Goal: Task Accomplishment & Management: Use online tool/utility

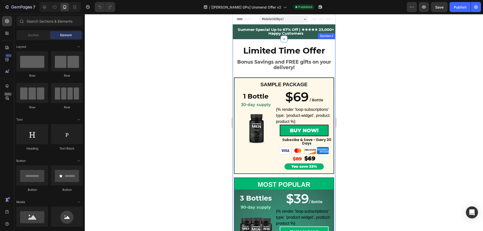
click at [235, 74] on div "Limited Time Offer Heading Bonus Savings and FREE gifts on your delivery! Text …" at bounding box center [283, 211] width 103 height 337
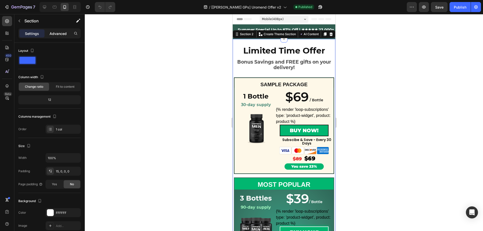
click at [58, 32] on p "Advanced" at bounding box center [58, 33] width 17 height 5
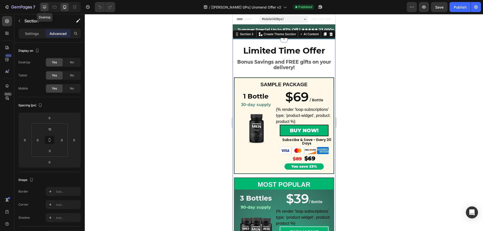
click at [45, 5] on icon at bounding box center [44, 7] width 5 height 5
type input "10"
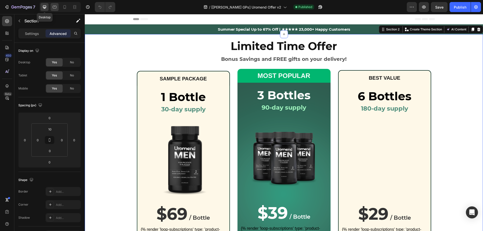
scroll to position [3, 0]
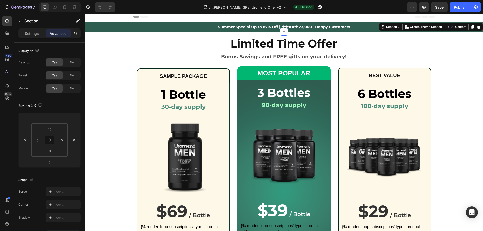
click at [121, 42] on div "Limited Time Offer Heading Bonus Savings and FREE gifts on your delivery! Text …" at bounding box center [284, 169] width 398 height 271
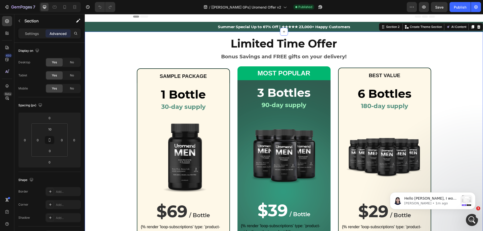
scroll to position [0, 0]
